Goal: Task Accomplishment & Management: Manage account settings

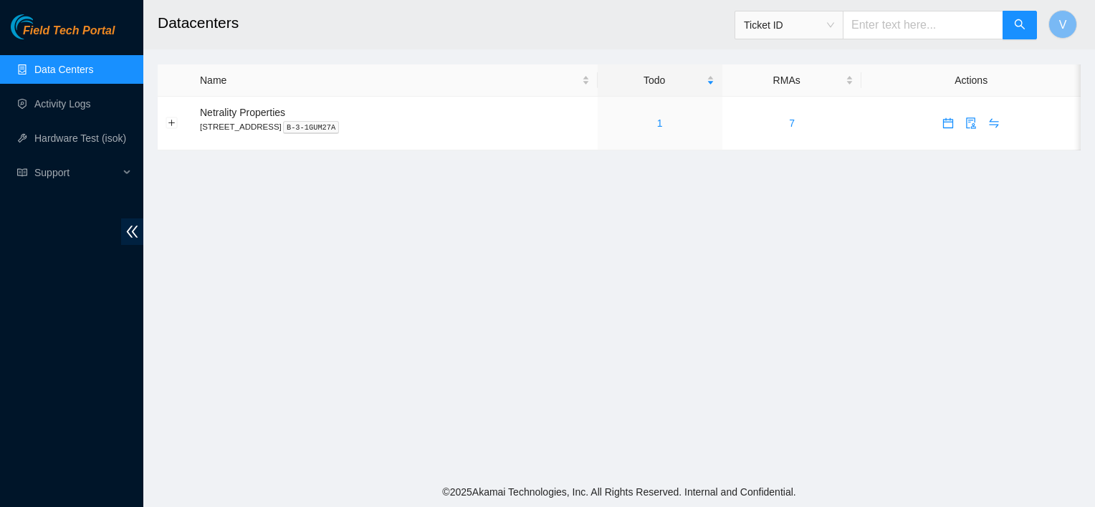
drag, startPoint x: 0, startPoint y: 0, endPoint x: 531, endPoint y: 353, distance: 637.6
click at [531, 353] on main "Datacenters Ticket ID V Name Todo RMAs Actions Netrality Properties [STREET_ADD…" at bounding box center [619, 238] width 952 height 477
click at [680, 254] on main "Datacenters Ticket ID V Name Todo RMAs Actions Netrality Properties [STREET_ADD…" at bounding box center [619, 238] width 952 height 477
click at [642, 283] on main "Datacenters Ticket ID V Name Todo RMAs Actions Netrality Properties [STREET_ADD…" at bounding box center [619, 238] width 952 height 477
click at [663, 127] on link "1" at bounding box center [660, 123] width 6 height 11
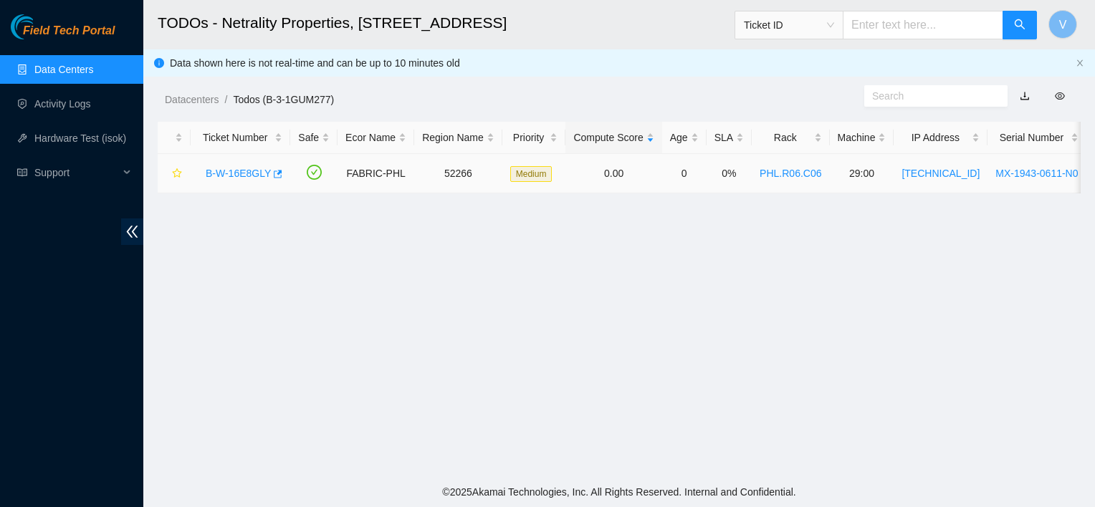
click at [253, 169] on link "B-W-16E8GLY" at bounding box center [238, 173] width 65 height 11
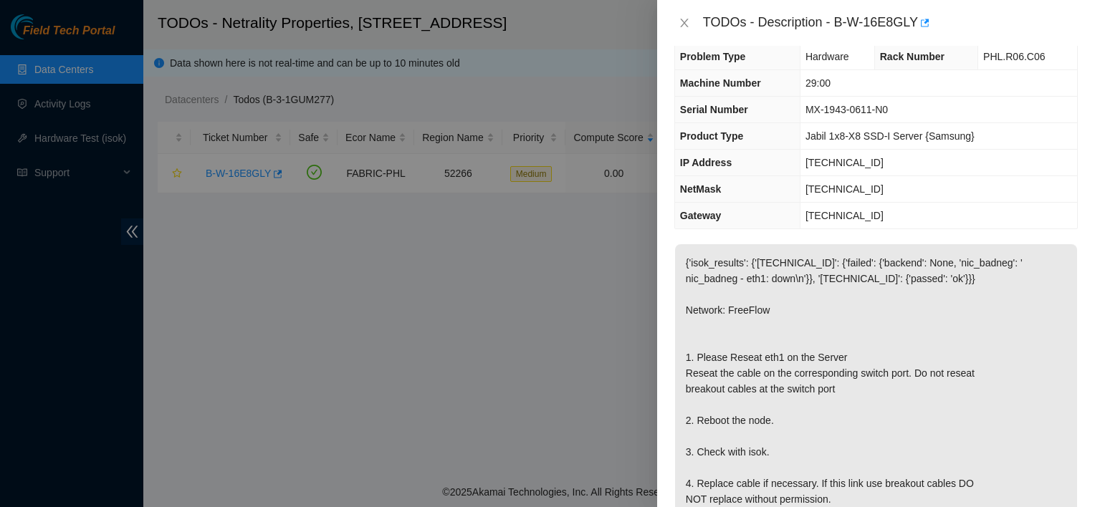
scroll to position [17, 0]
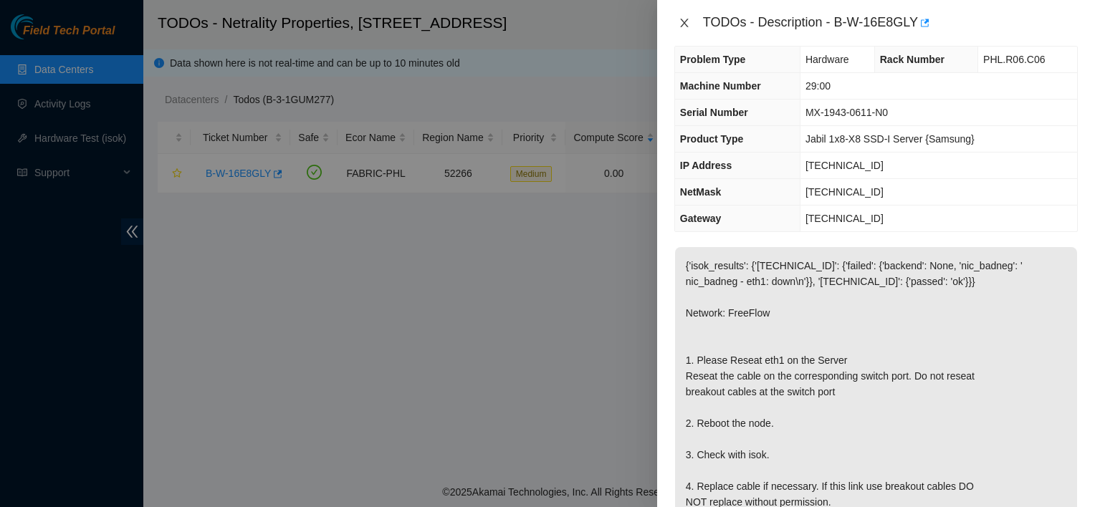
click at [687, 24] on icon "close" at bounding box center [684, 22] width 11 height 11
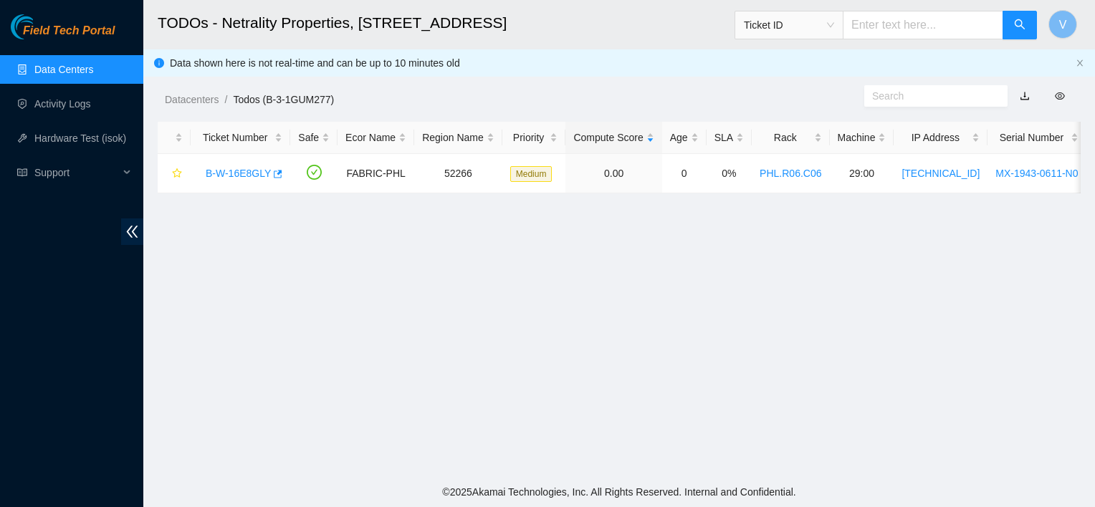
click at [497, 402] on main "TODOs - Netrality Properties, [STREET_ADDRESS] ([GEOGRAPHIC_DATA]) Ticket ID V …" at bounding box center [619, 238] width 952 height 477
